Goal: Information Seeking & Learning: Learn about a topic

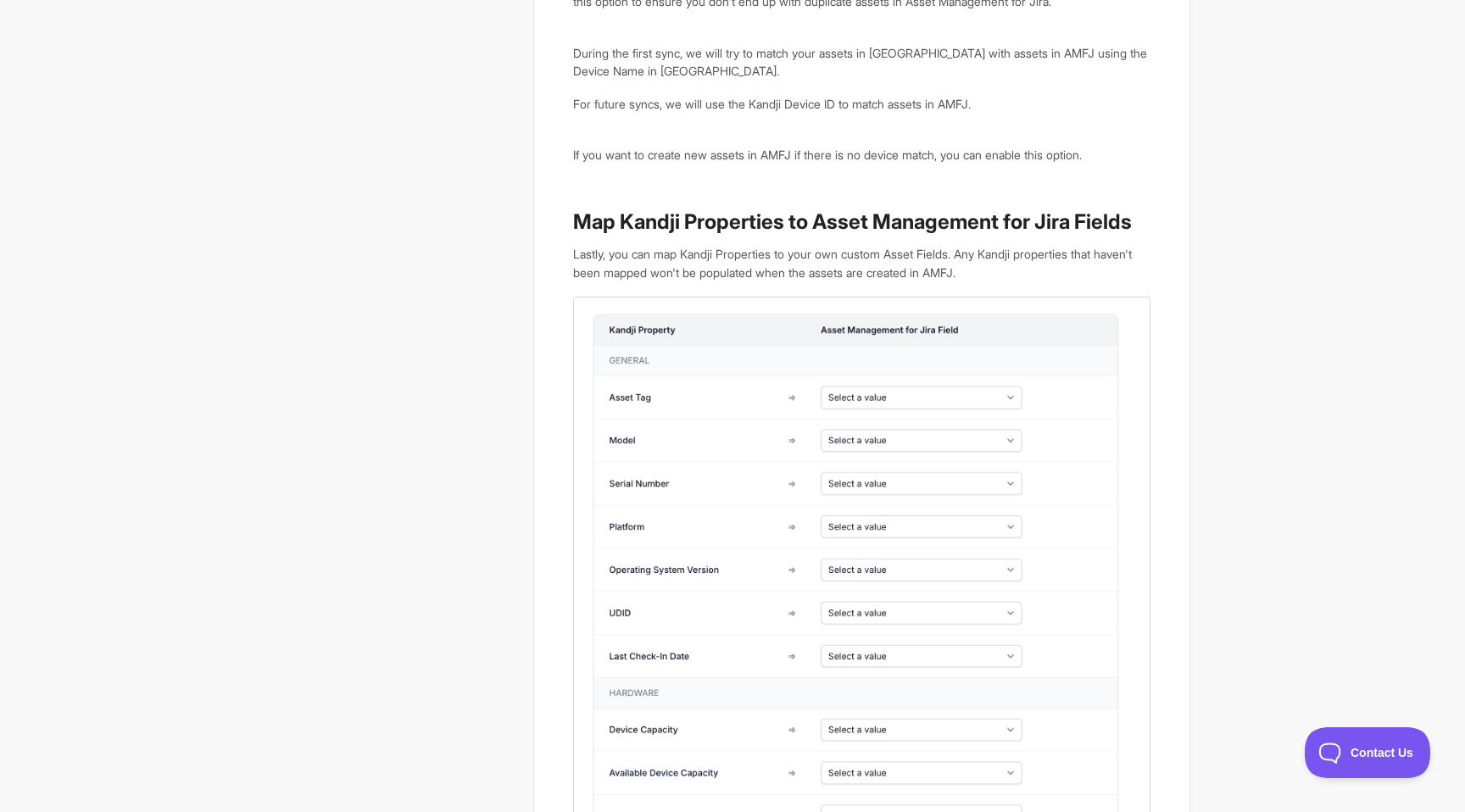
scroll to position [4860, 0]
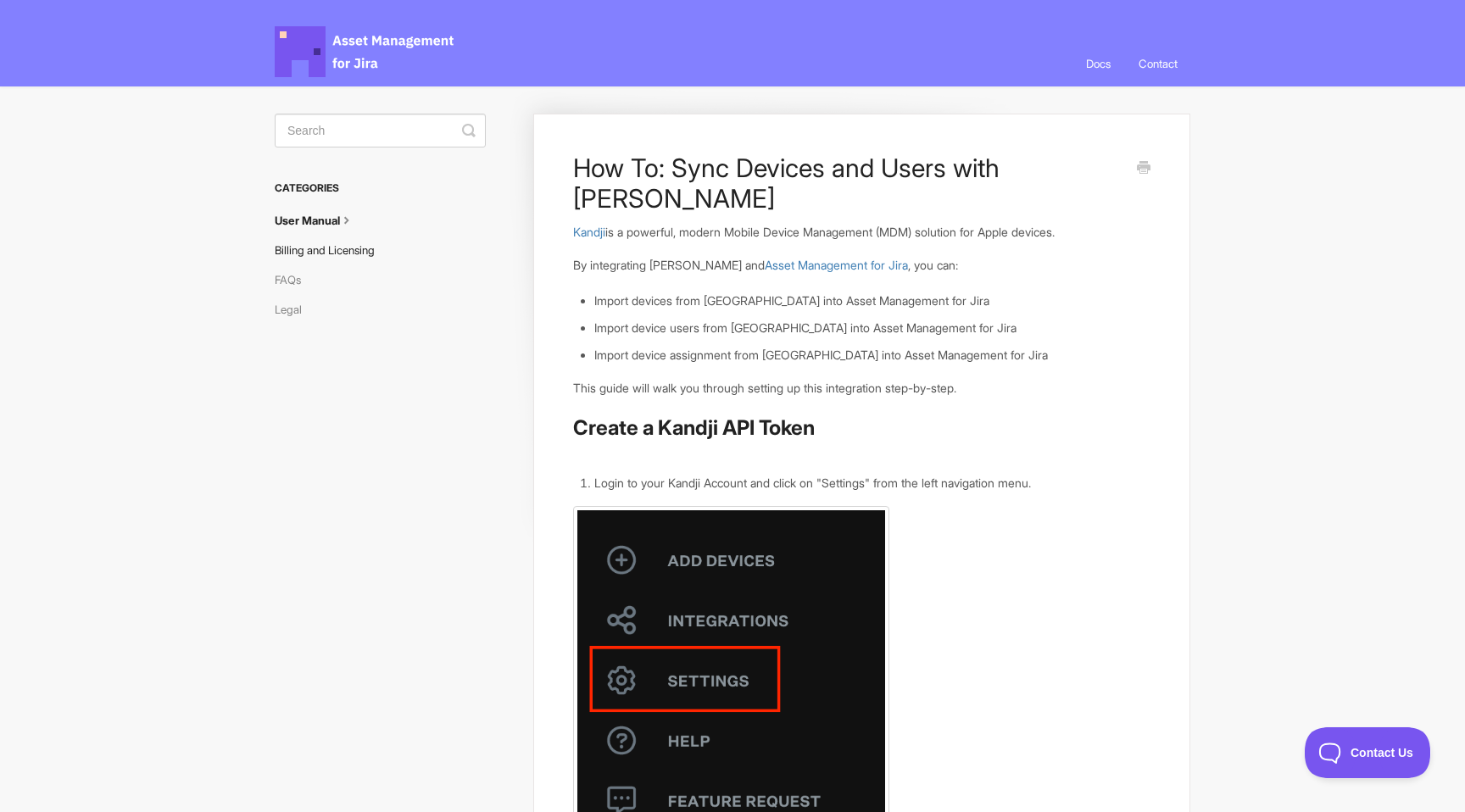
click at [330, 255] on link "Billing and Licensing" at bounding box center [331, 250] width 112 height 27
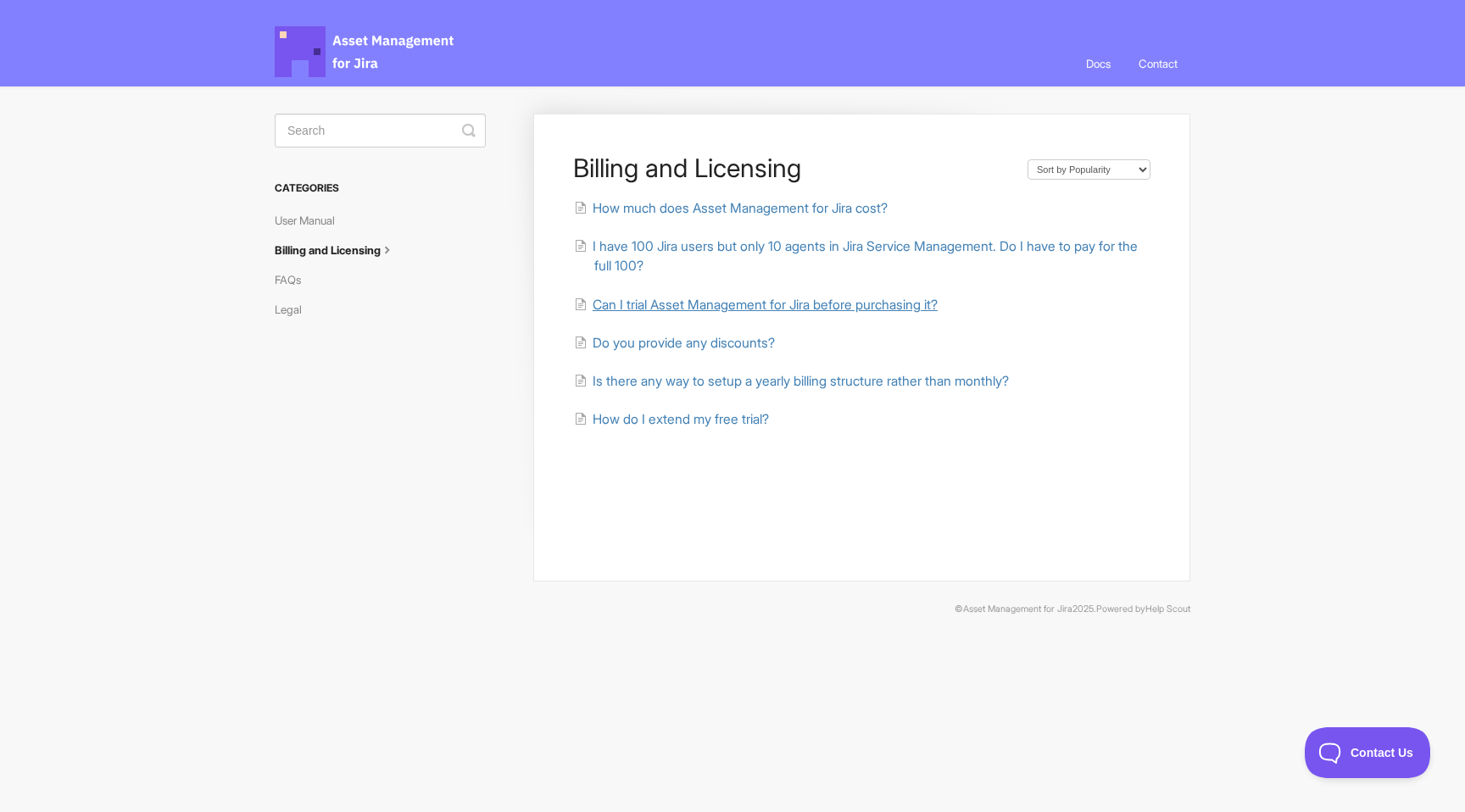
click at [828, 310] on span "Can I trial Asset Management for Jira before purchasing it?" at bounding box center [764, 304] width 345 height 16
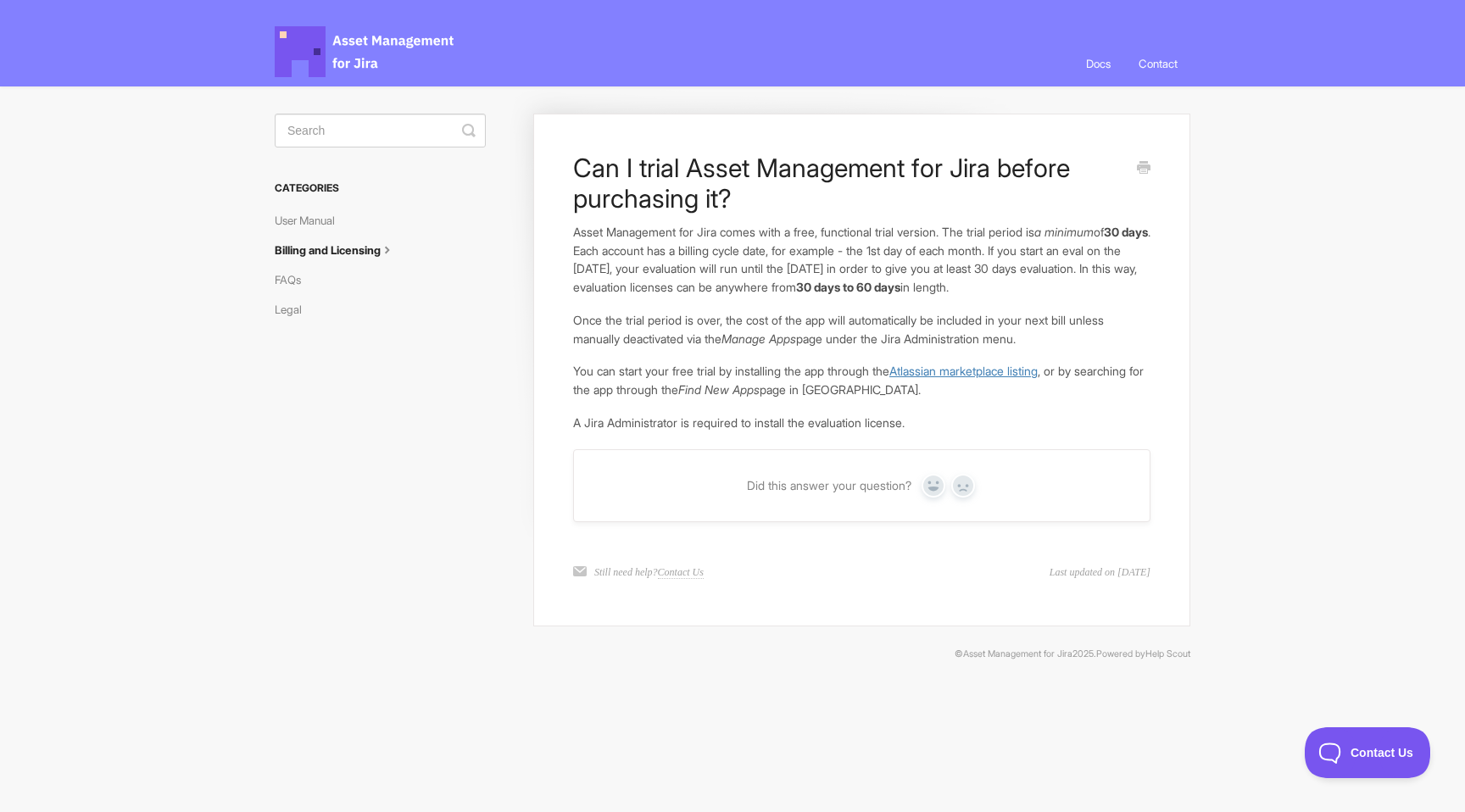
click at [967, 373] on link "Atlassian marketplace listing" at bounding box center [963, 371] width 148 height 14
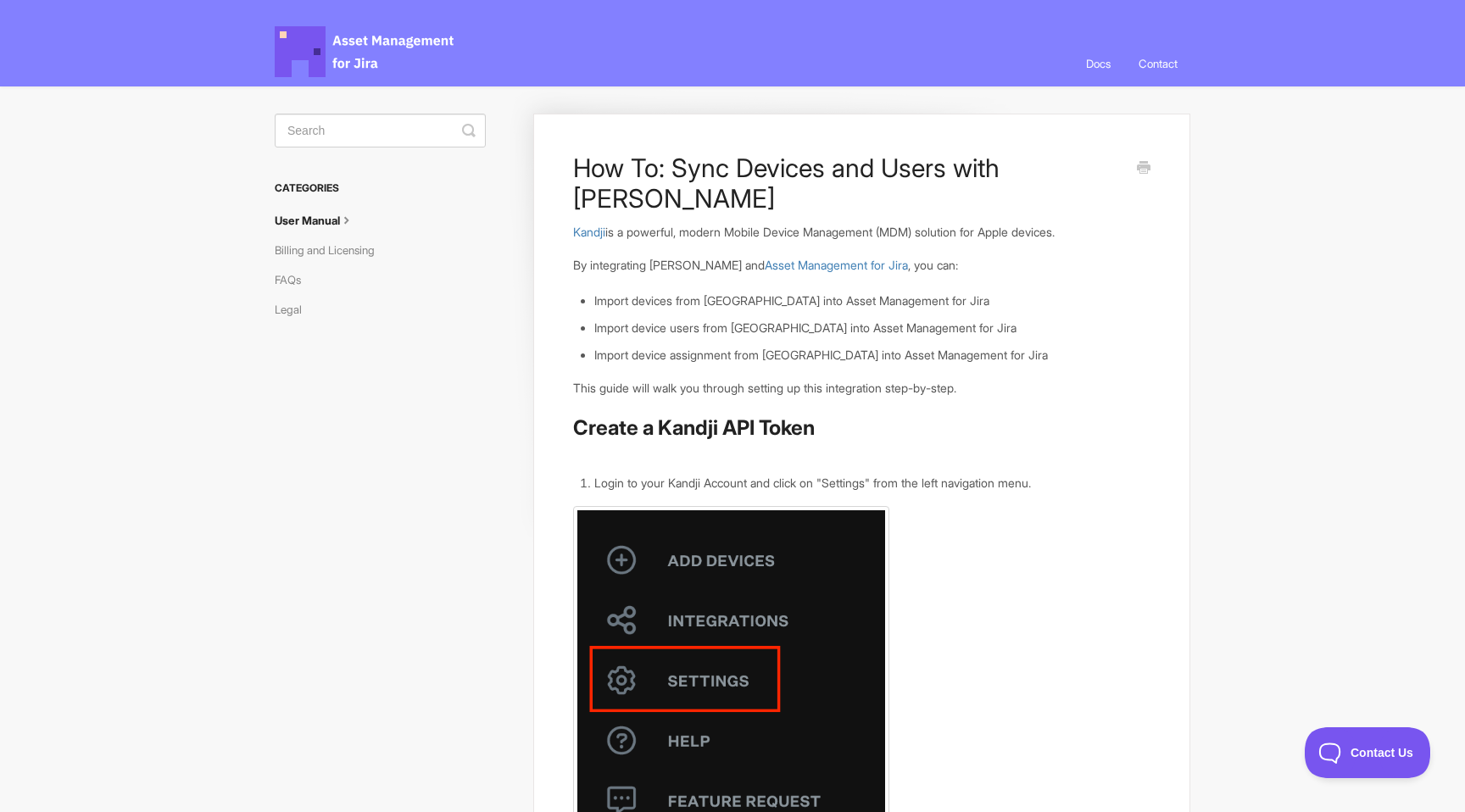
scroll to position [7, 0]
click at [359, 256] on link "Billing and Licensing" at bounding box center [331, 250] width 112 height 27
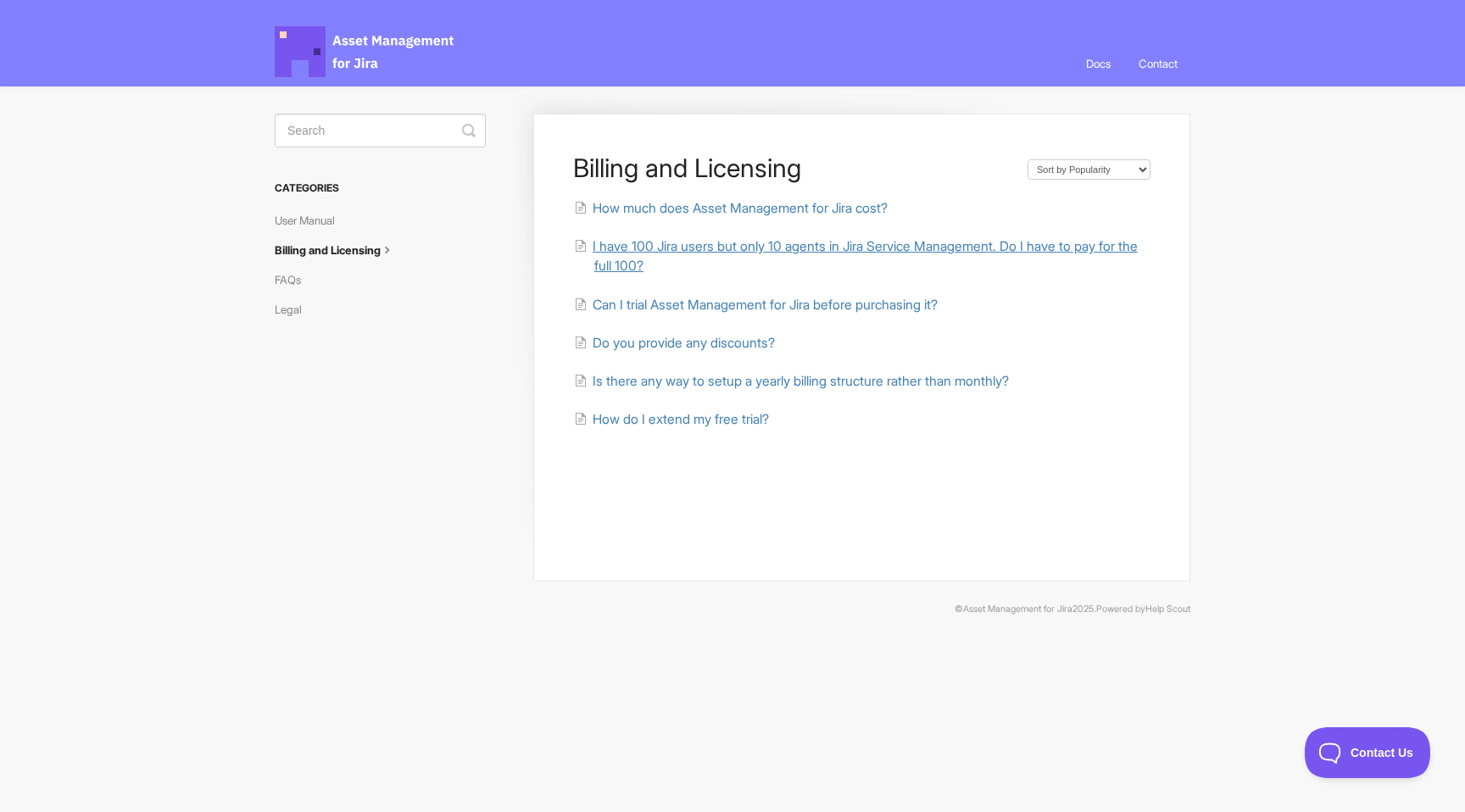
click at [870, 247] on span "I have 100 Jira users but only 10 agents in Jira Service Management. Do I have …" at bounding box center [864, 256] width 545 height 36
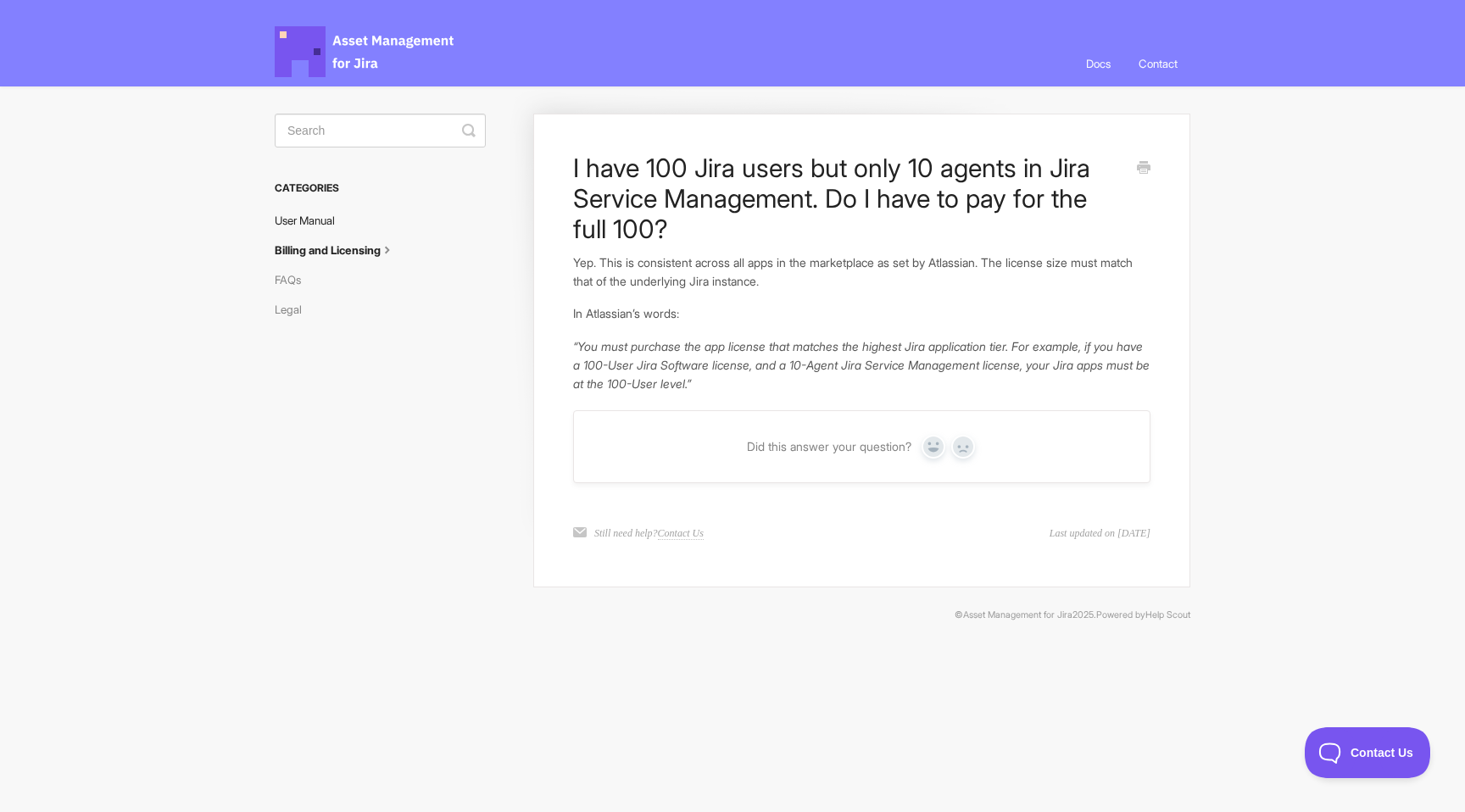
click at [304, 218] on link "User Manual" at bounding box center [311, 221] width 73 height 27
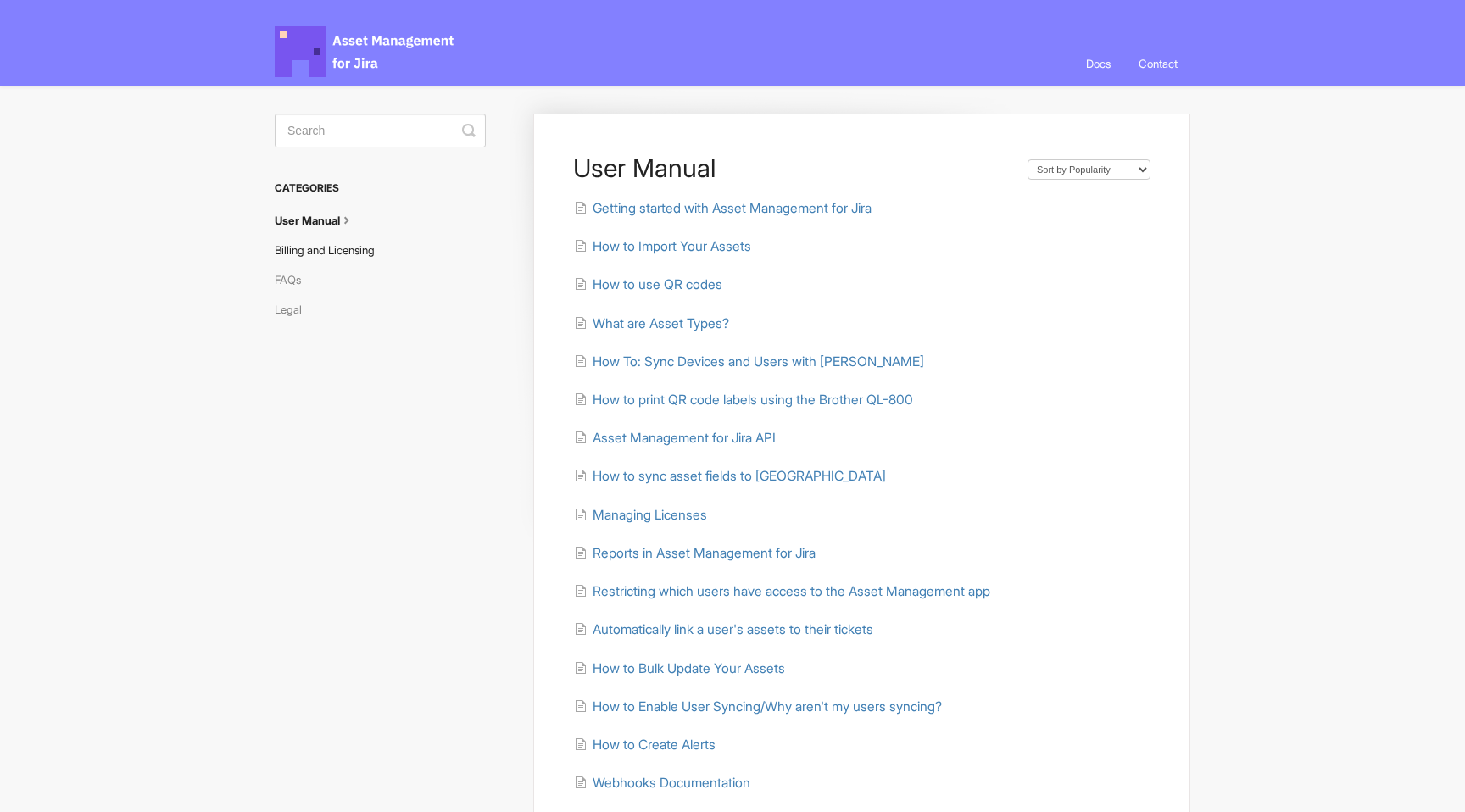
click at [313, 242] on link "Billing and Licensing" at bounding box center [331, 250] width 112 height 27
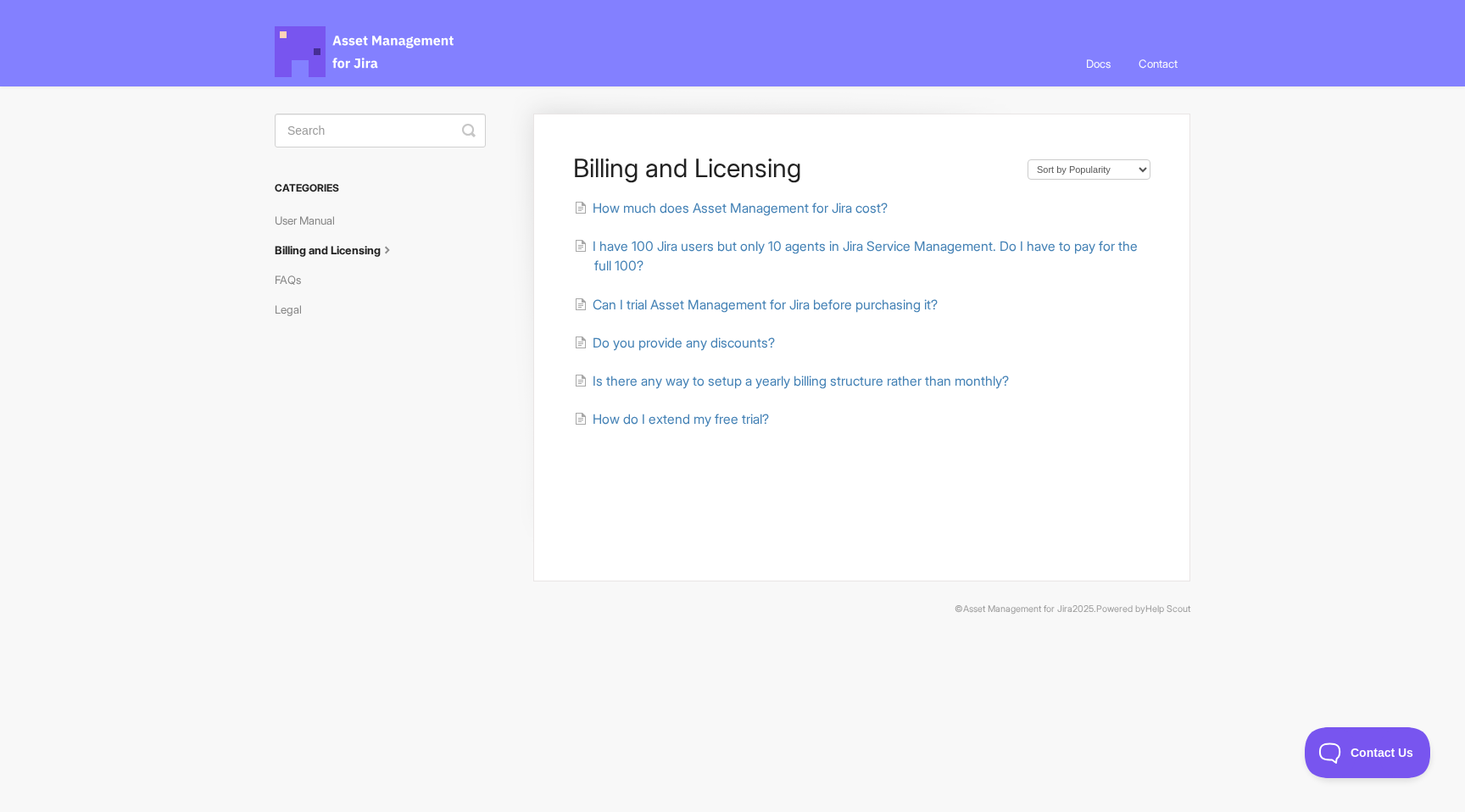
click at [694, 197] on div "Billing and Licensing Sort by Default Sort A-Z Sort by Popularity Sort by Last …" at bounding box center [862, 347] width 657 height 468
click at [687, 203] on span "How much does Asset Management for Jira cost?" at bounding box center [740, 208] width 295 height 16
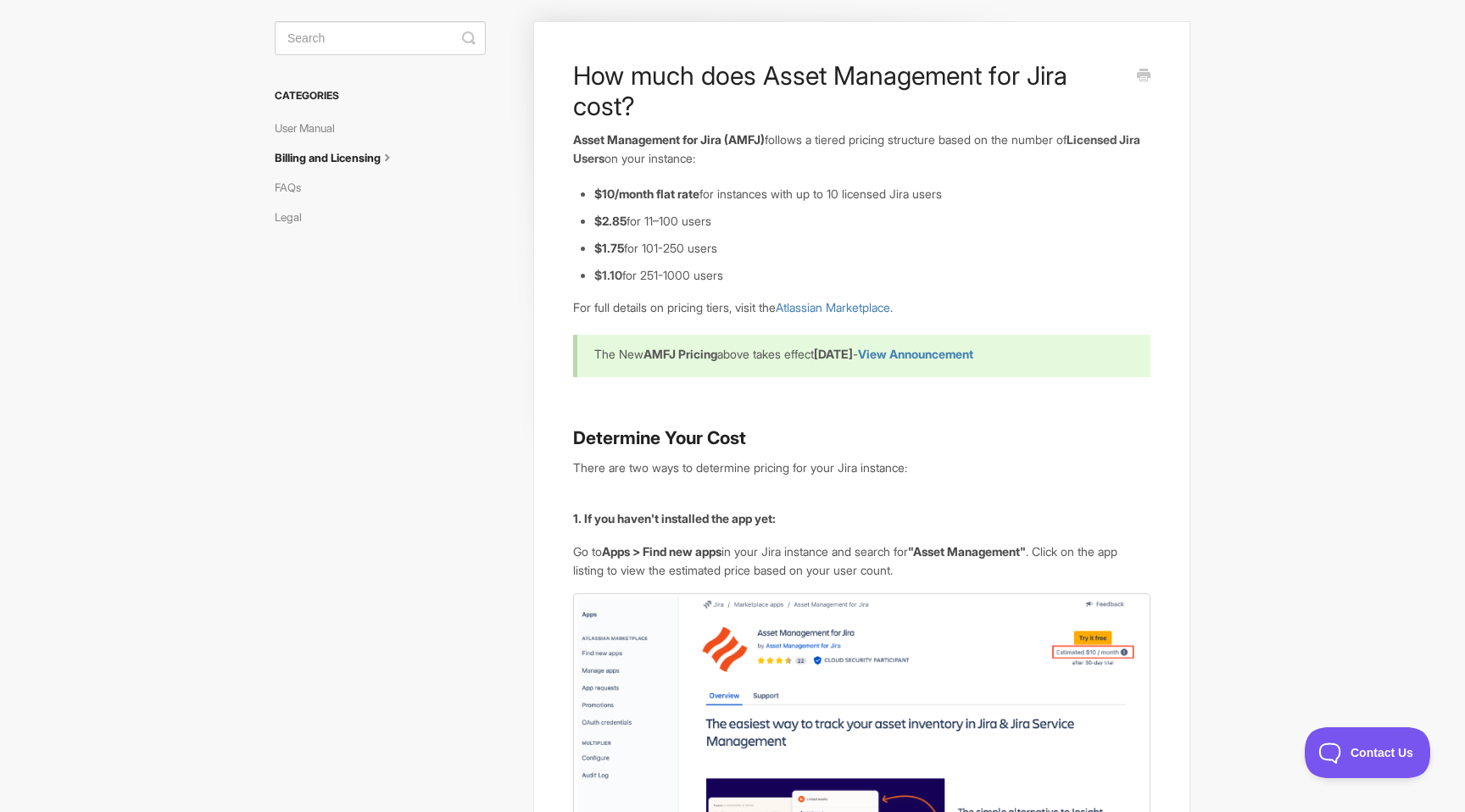
scroll to position [84, 0]
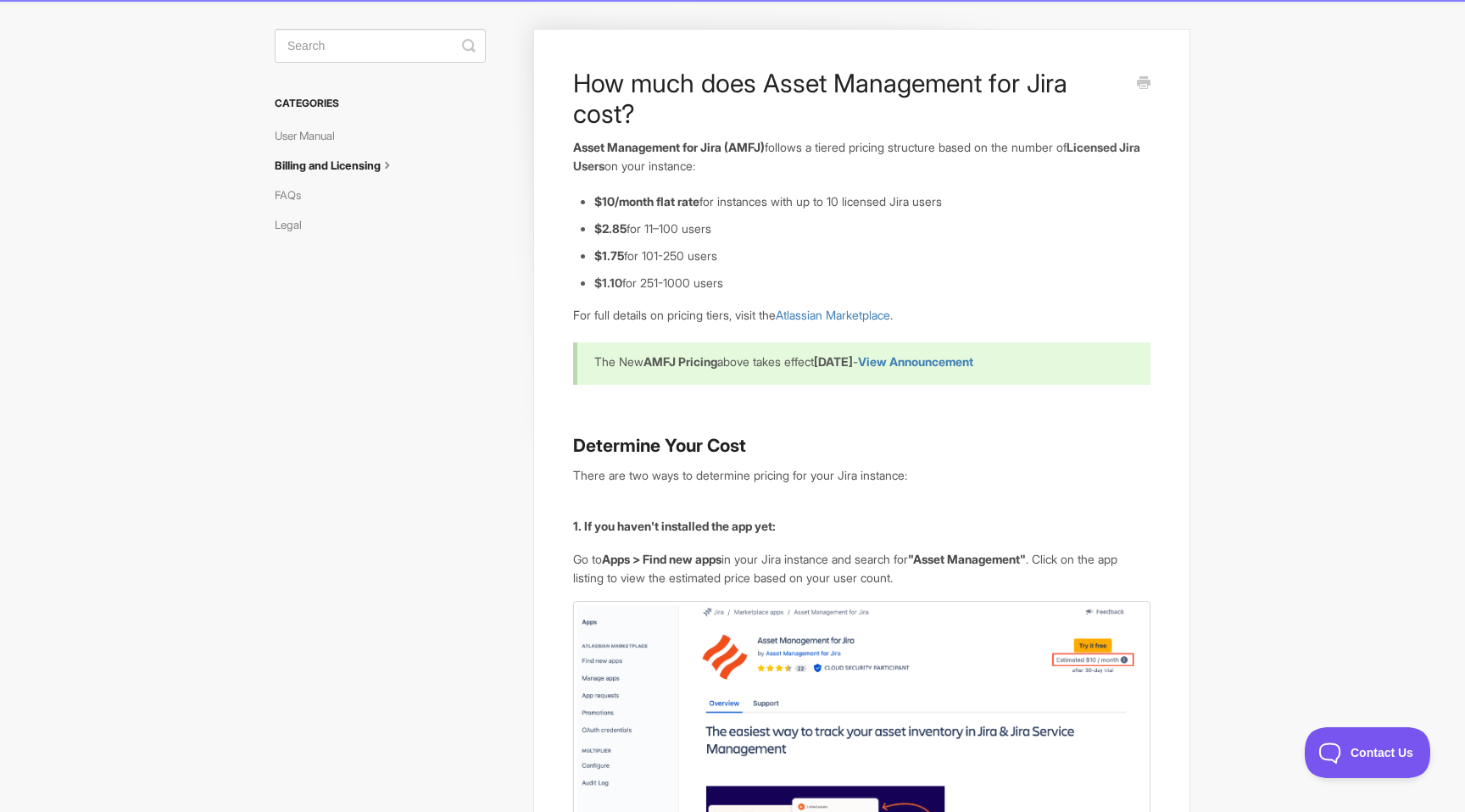
drag, startPoint x: 588, startPoint y: 199, endPoint x: 796, endPoint y: 276, distance: 221.8
copy ul "$10/month flat rate for instances with up to 10 licensed Jira users $2.85 for 1…"
